Goal: Find specific page/section: Find specific page/section

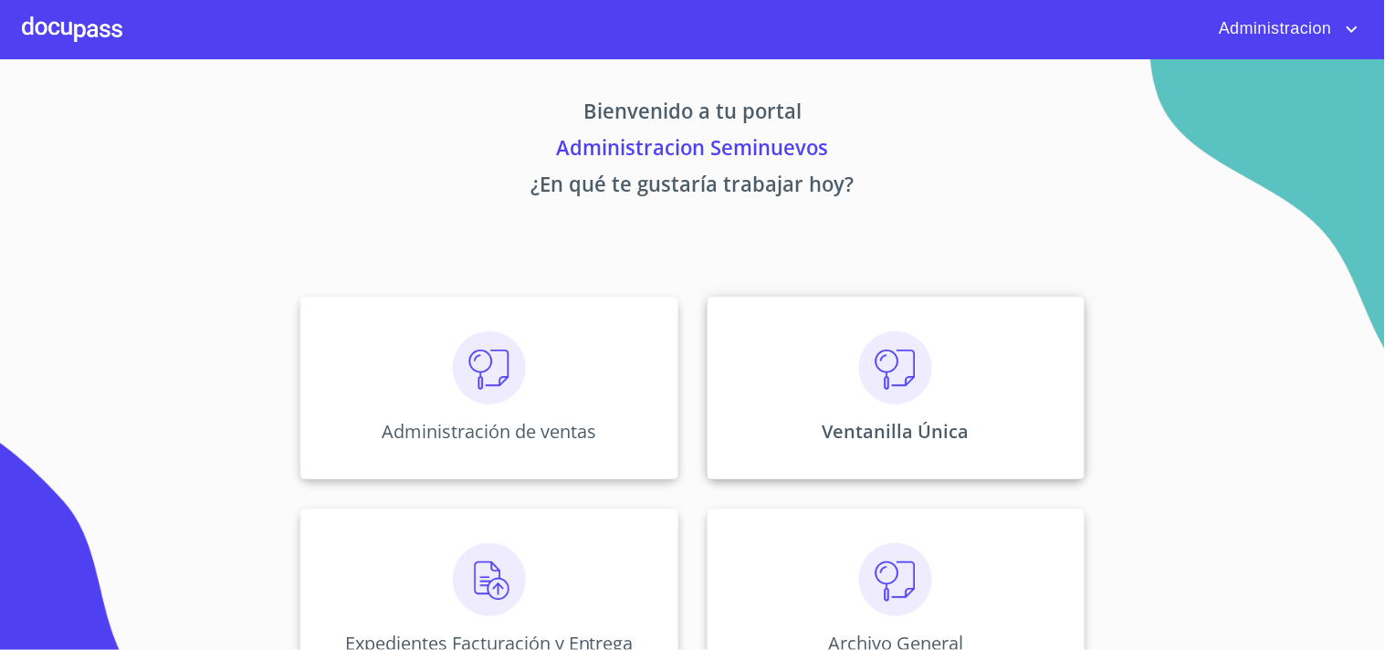
drag, startPoint x: 843, startPoint y: 384, endPoint x: 856, endPoint y: 378, distance: 13.9
click at [856, 378] on div "Ventanilla Única" at bounding box center [896, 388] width 377 height 183
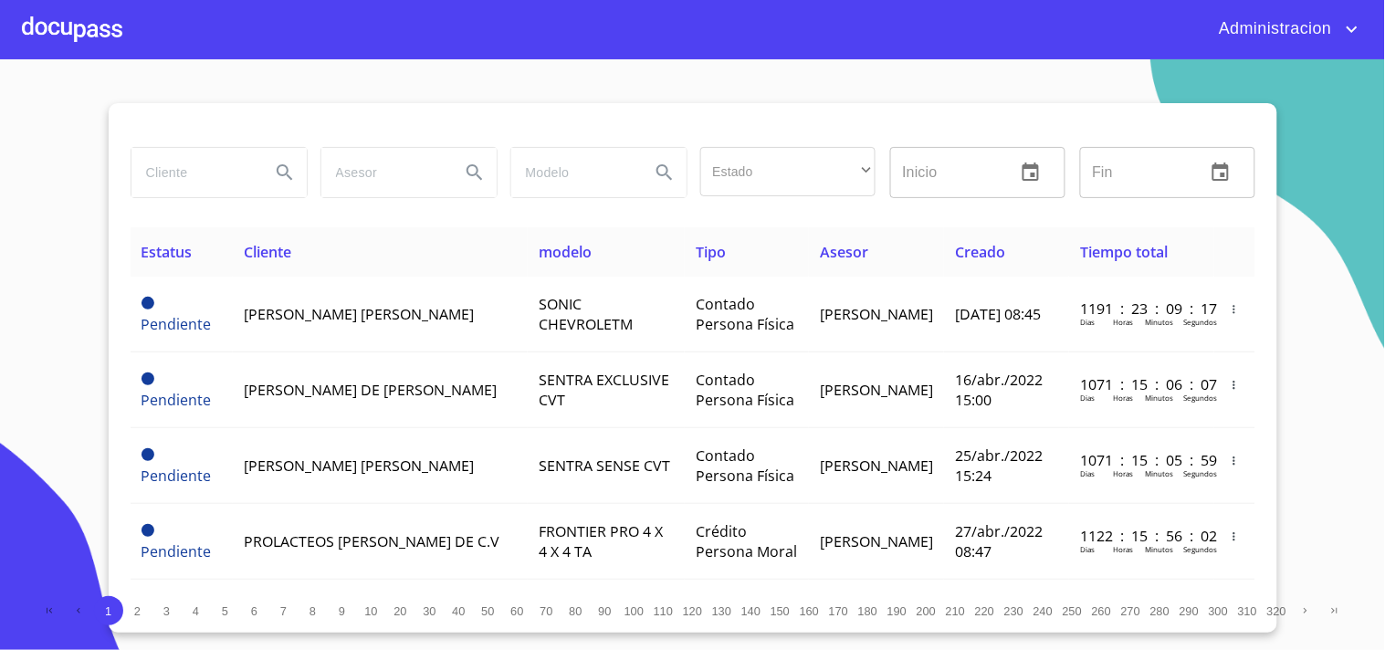
click at [210, 184] on input "search" at bounding box center [194, 172] width 124 height 49
type input "llantera"
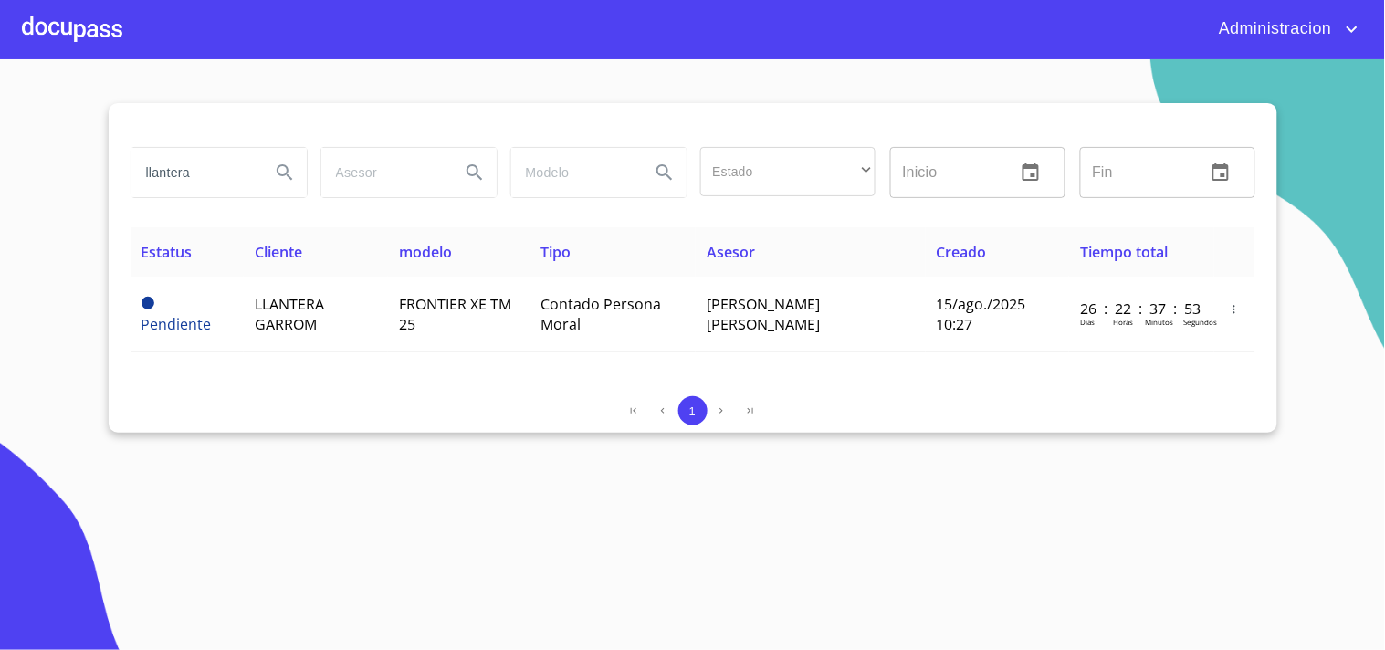
click at [566, 518] on section "llantera Estado ​ ​ Inicio ​ Fin ​ Estatus Cliente modelo Tipo Asesor Creado Ti…" at bounding box center [692, 354] width 1385 height 591
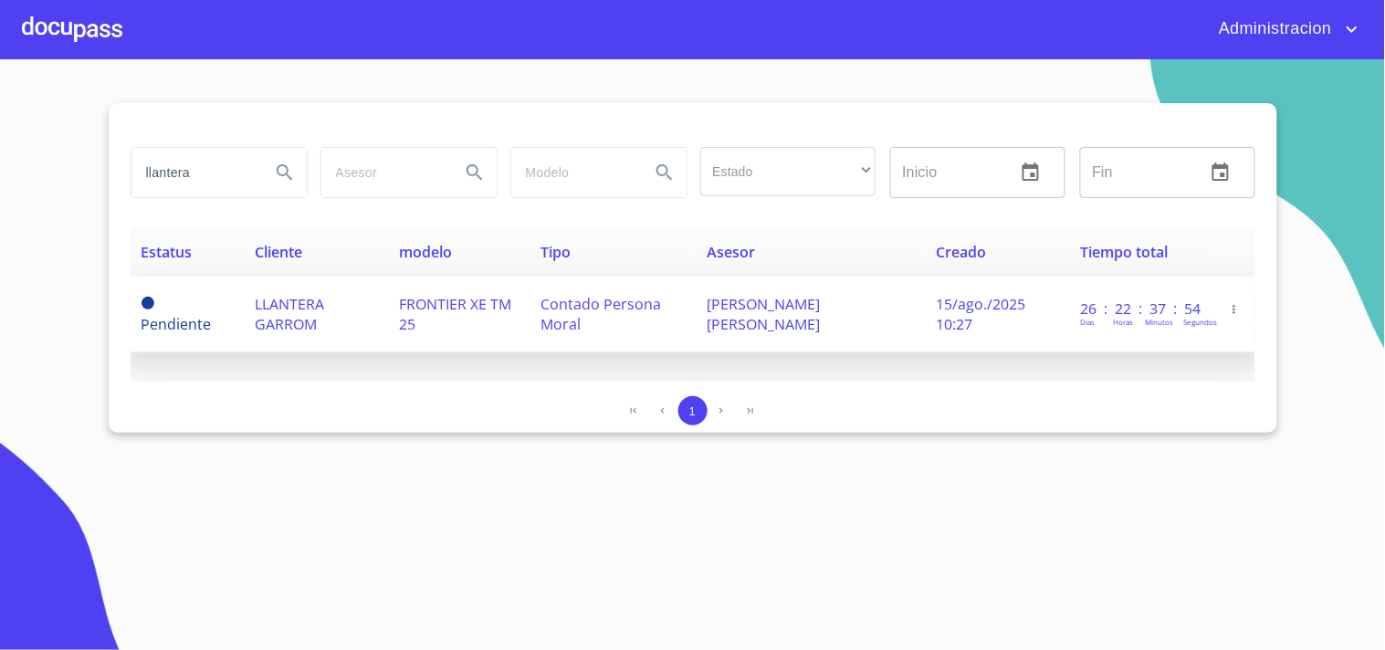
click at [315, 313] on span "LLANTERA GARROM" at bounding box center [289, 314] width 69 height 40
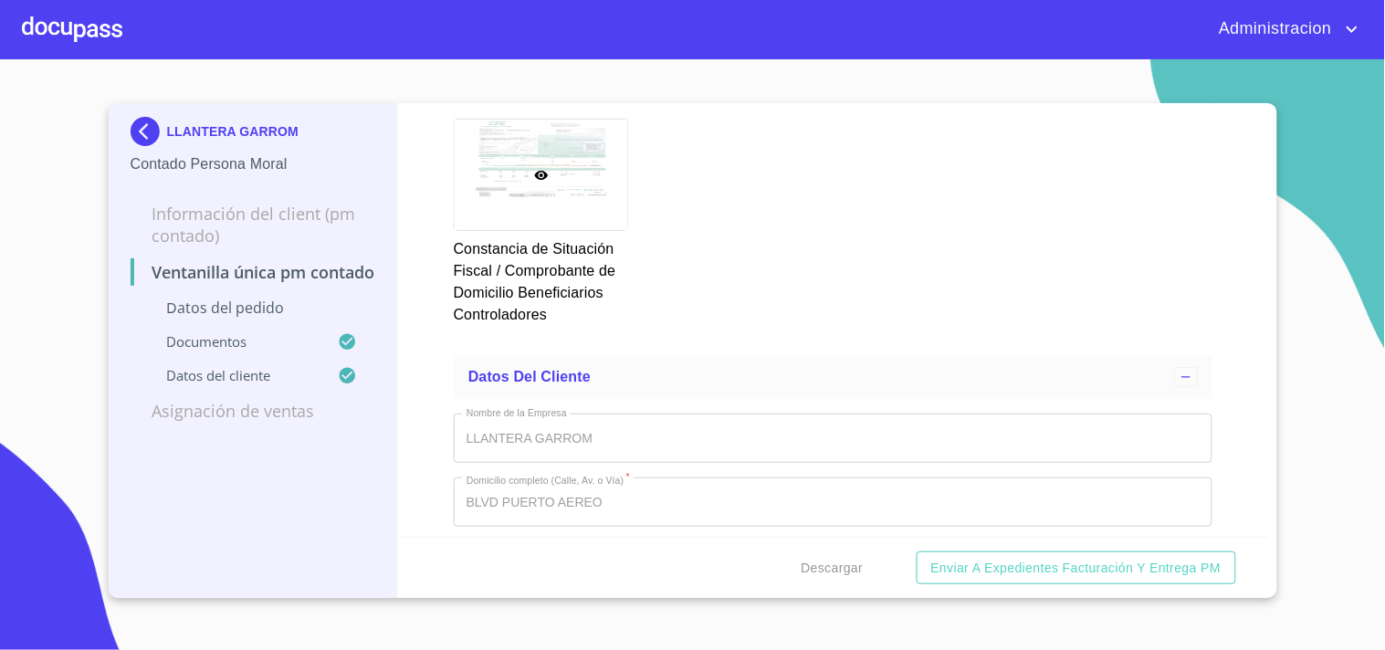
scroll to position [6781, 0]
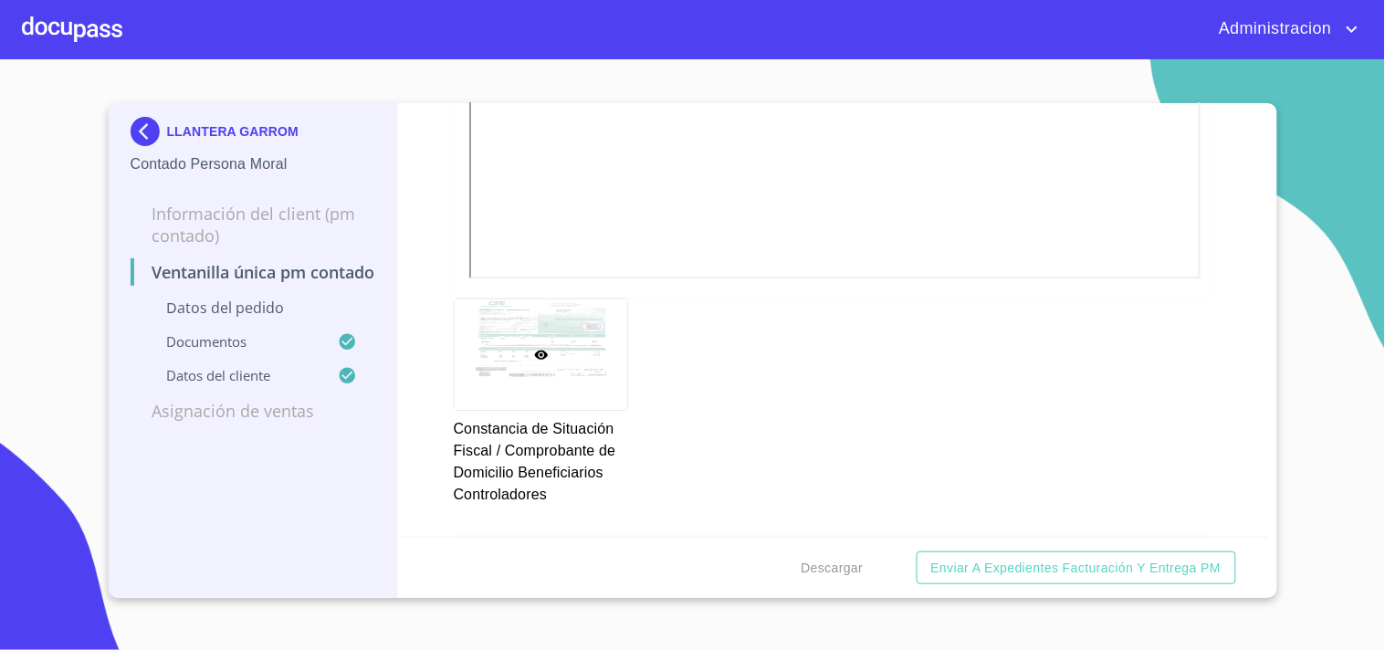
click at [1138, 365] on div "Constancia de Situación Fiscal / Comprobante de Domicilio Beneficiarios Control…" at bounding box center [833, 402] width 781 height 229
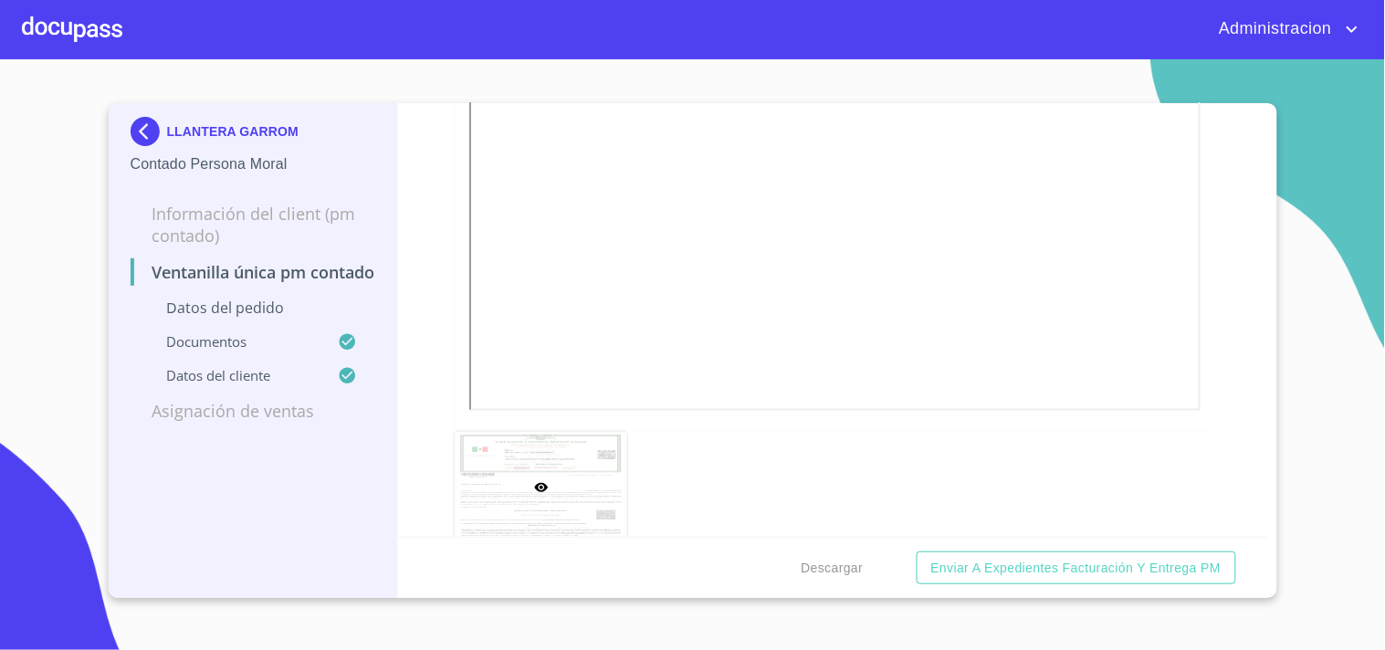
scroll to position [5665, 0]
